Goal: Task Accomplishment & Management: Complete application form

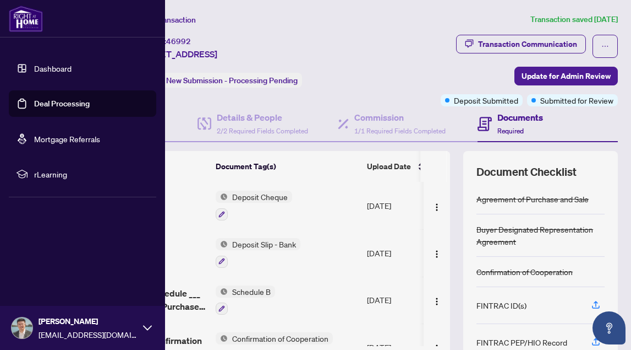
click at [26, 20] on img at bounding box center [26, 19] width 34 height 26
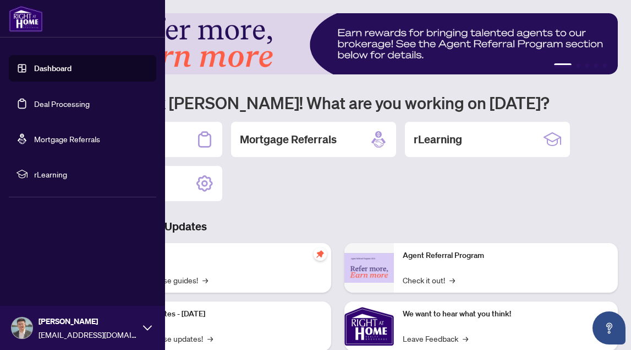
click at [49, 66] on link "Dashboard" at bounding box center [52, 68] width 37 height 10
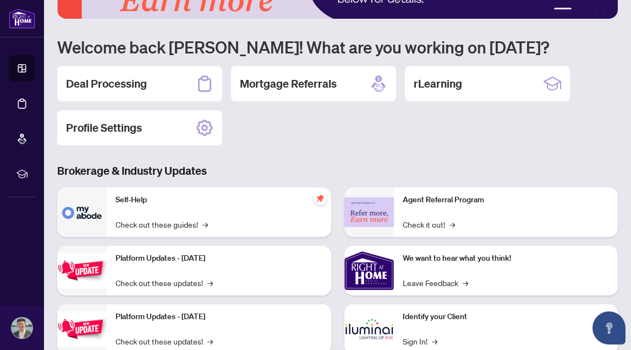
scroll to position [70, 0]
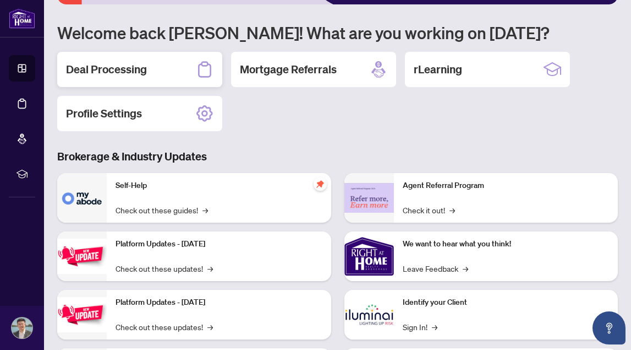
click at [139, 74] on h2 "Deal Processing" at bounding box center [106, 69] width 81 height 15
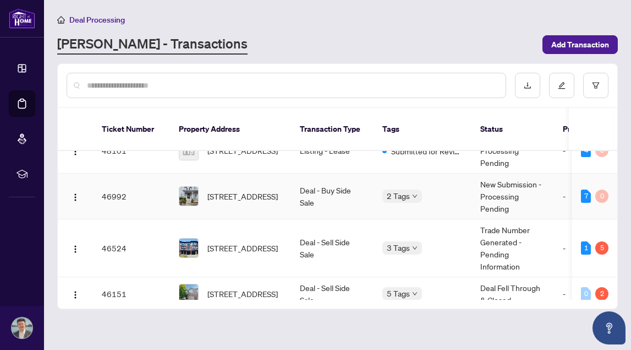
scroll to position [69, 0]
click at [249, 190] on span "[STREET_ADDRESS]" at bounding box center [243, 196] width 70 height 12
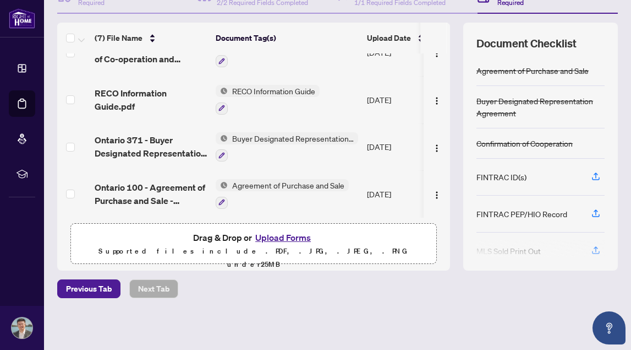
scroll to position [128, 0]
click at [271, 238] on button "Upload Forms" at bounding box center [283, 238] width 62 height 14
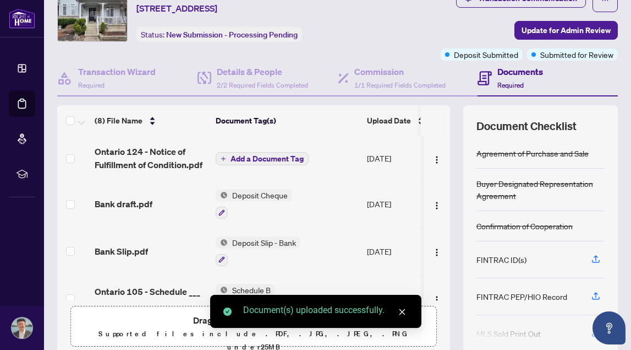
scroll to position [14, 0]
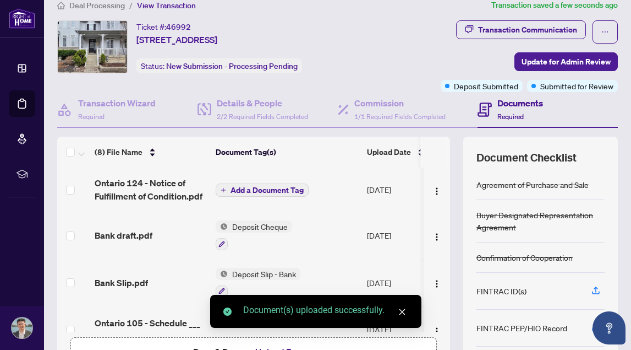
click at [257, 188] on span "Add a Document Tag" at bounding box center [267, 190] width 73 height 8
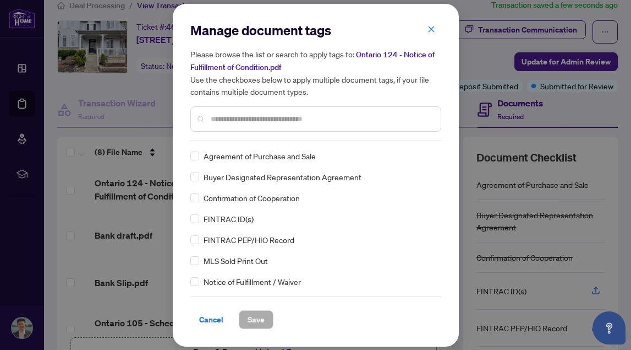
click at [260, 121] on input "text" at bounding box center [321, 119] width 221 height 12
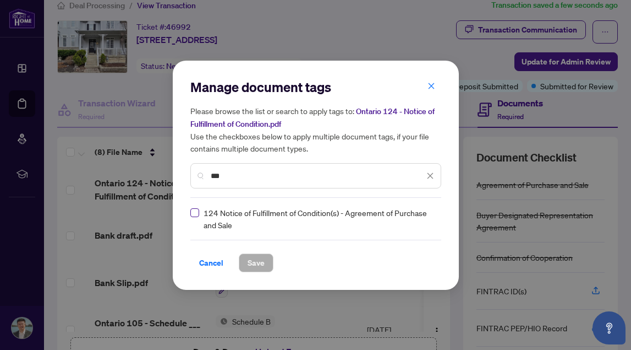
type input "***"
click at [257, 260] on span "Save" at bounding box center [256, 263] width 17 height 18
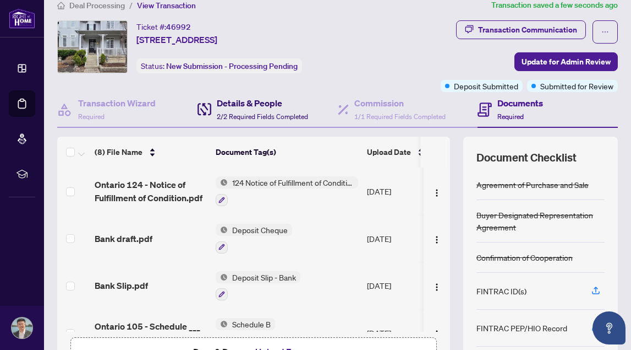
click at [241, 111] on div "Details & People 2/2 Required Fields Completed" at bounding box center [262, 109] width 91 height 26
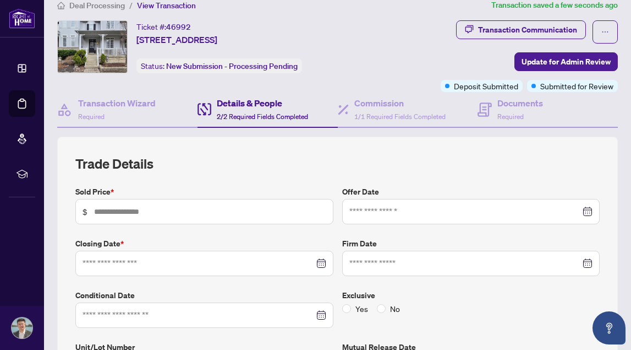
type input "*********"
type input "**********"
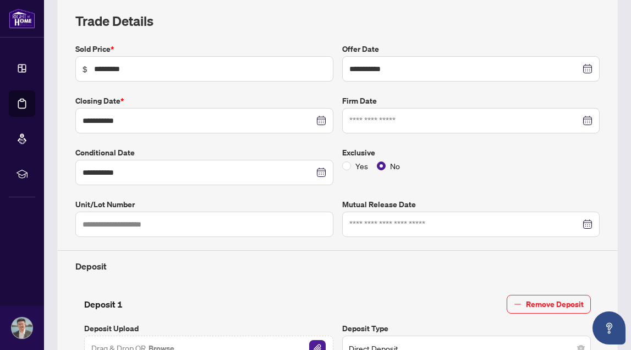
scroll to position [135, 0]
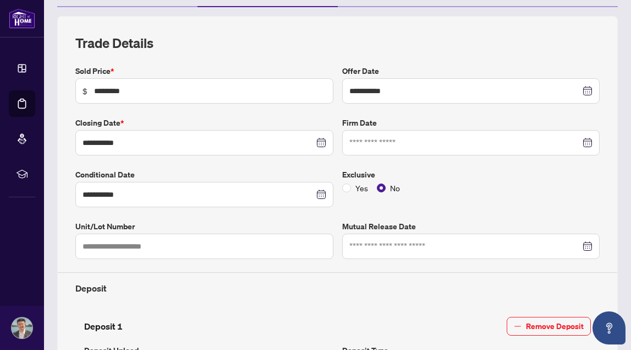
click at [591, 140] on div at bounding box center [472, 143] width 244 height 12
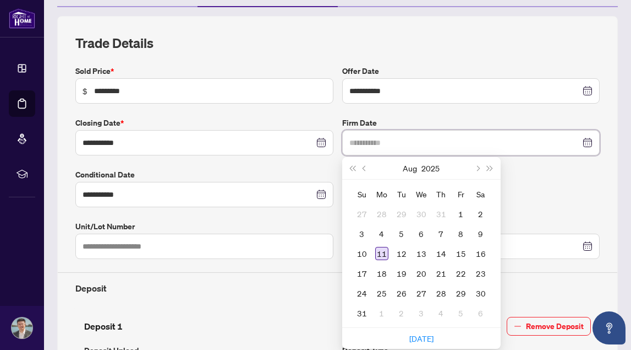
type input "**********"
click at [382, 254] on div "11" at bounding box center [381, 253] width 13 height 13
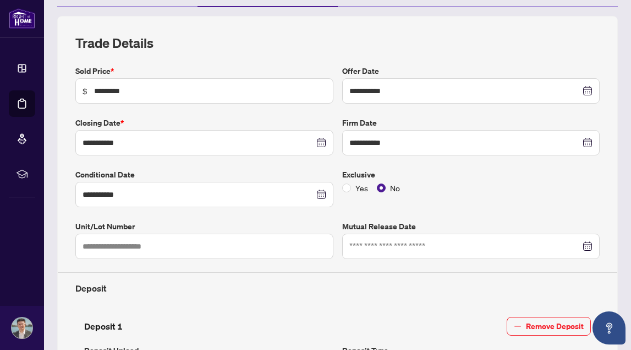
click at [529, 185] on div "Yes No" at bounding box center [471, 188] width 258 height 12
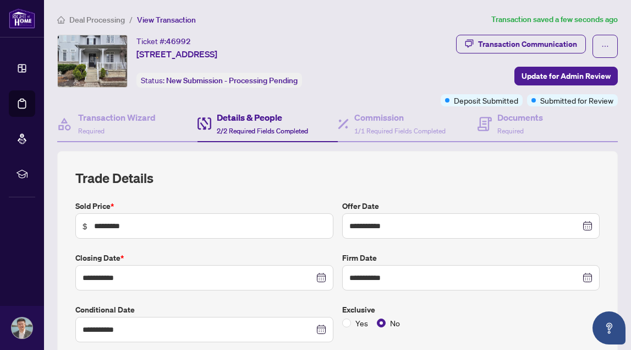
scroll to position [0, 0]
click at [567, 76] on span "Update for Admin Review" at bounding box center [566, 76] width 89 height 18
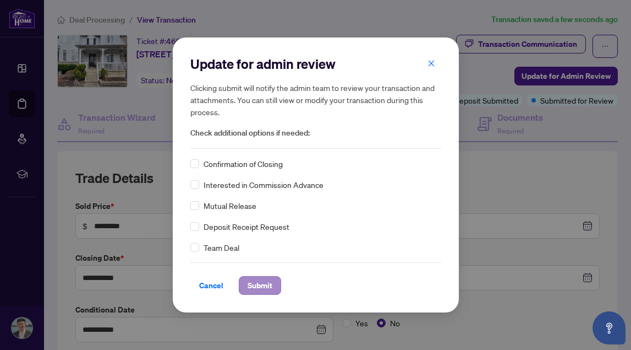
click at [258, 288] on span "Submit" at bounding box center [260, 285] width 25 height 18
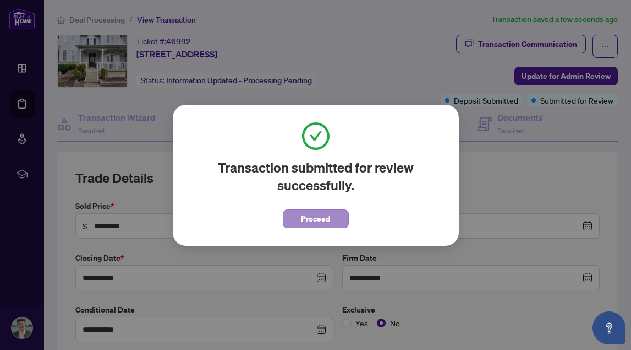
click at [305, 216] on span "Proceed" at bounding box center [315, 219] width 29 height 18
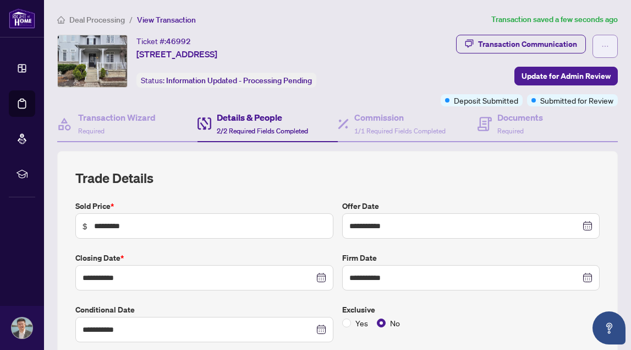
click at [606, 45] on icon "ellipsis" at bounding box center [606, 46] width 8 height 8
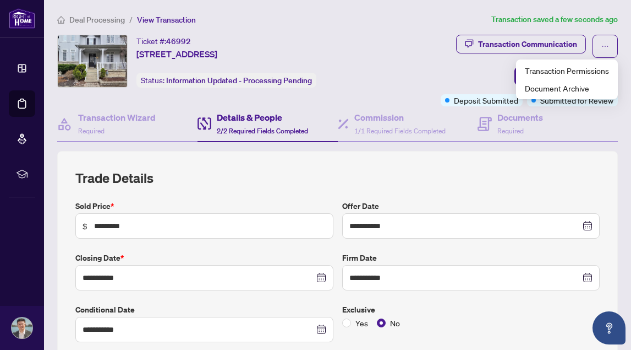
click at [398, 69] on div "Transaction Communication Update for Admin Review Deposit Submitted Submitted f…" at bounding box center [499, 71] width 237 height 72
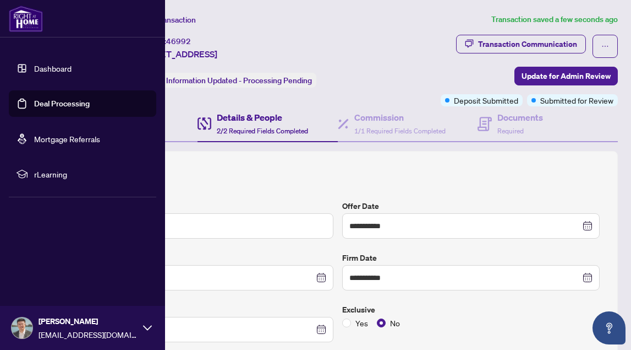
click at [22, 17] on img at bounding box center [26, 19] width 34 height 26
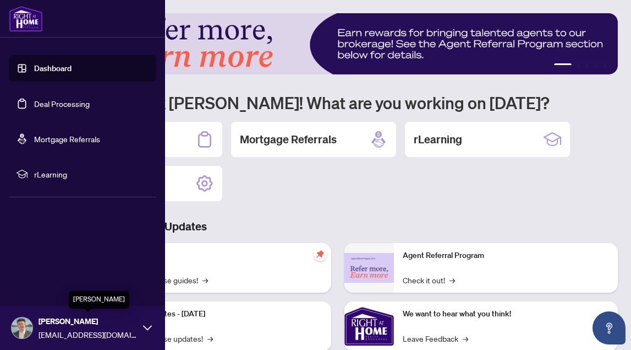
click at [66, 327] on div "[PERSON_NAME] [PERSON_NAME][EMAIL_ADDRESS][DOMAIN_NAME]" at bounding box center [88, 327] width 99 height 25
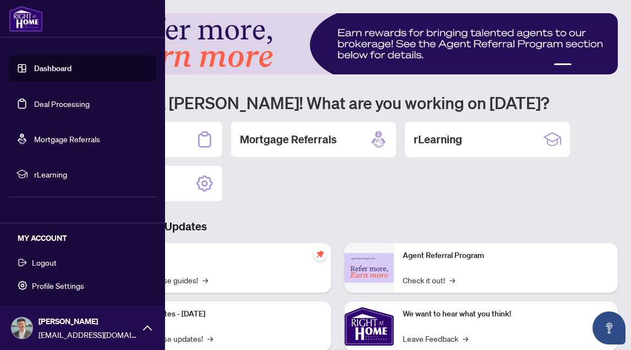
click at [64, 265] on button "Logout" at bounding box center [83, 262] width 148 height 19
